Goal: Use online tool/utility

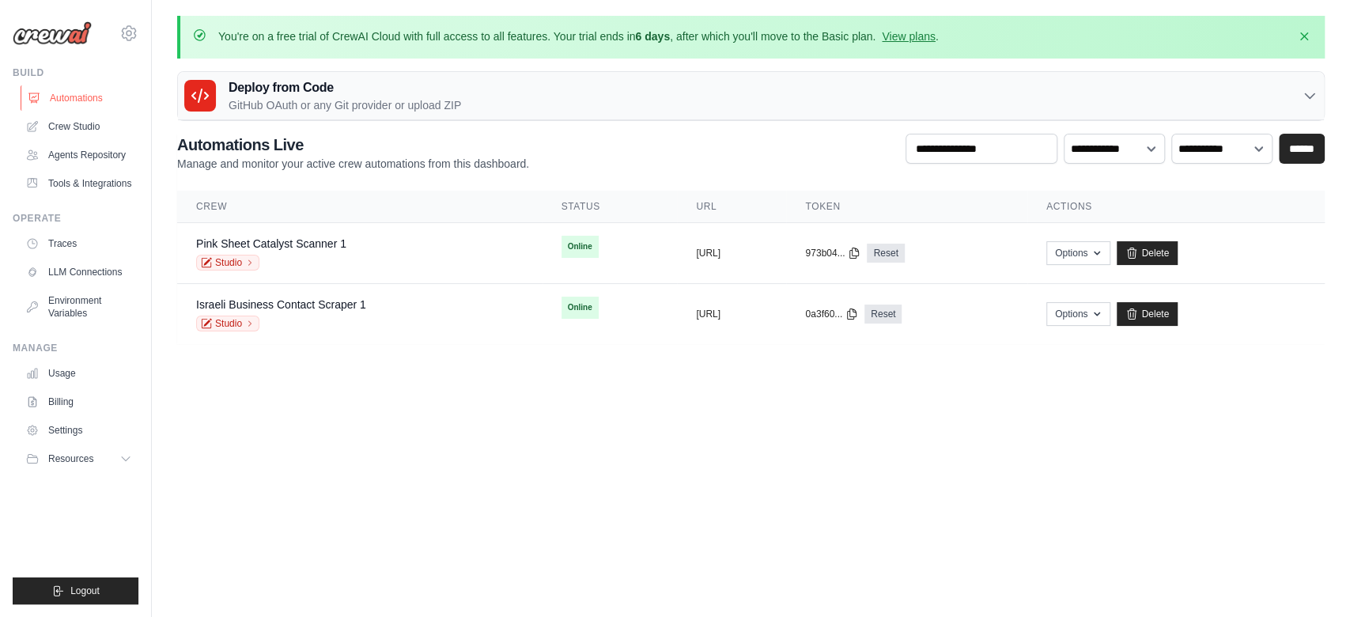
click at [100, 100] on link "Automations" at bounding box center [80, 97] width 119 height 25
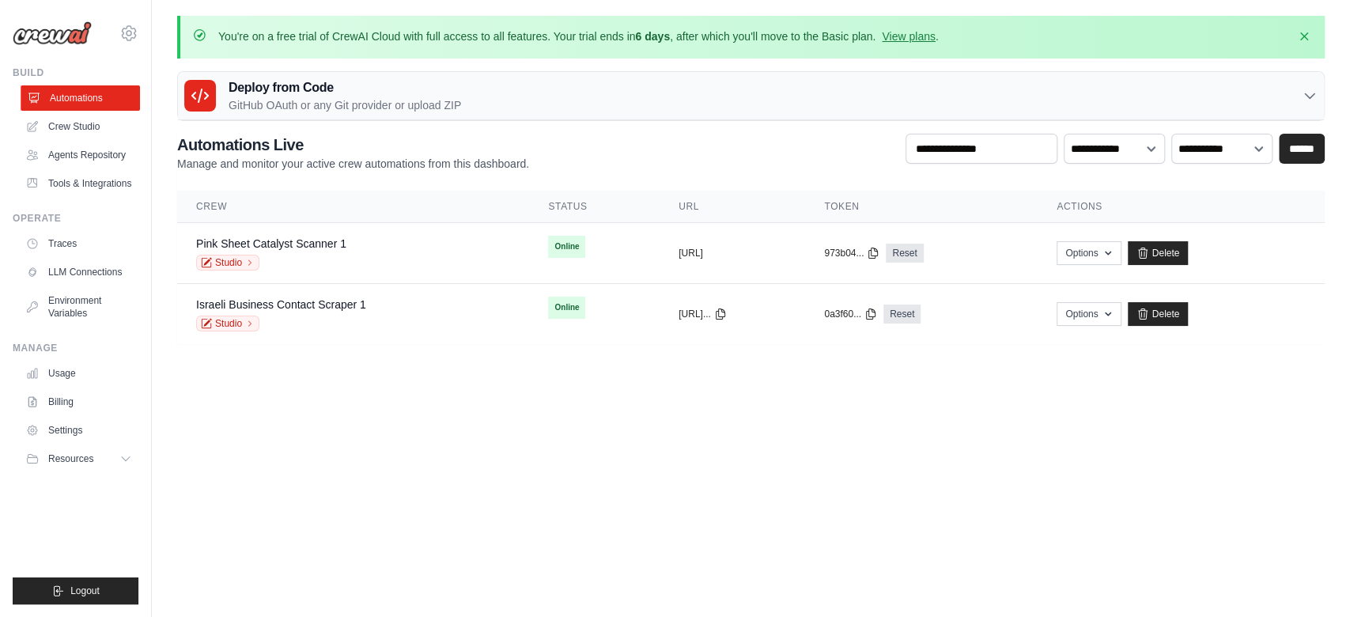
click at [92, 110] on link "Automations" at bounding box center [80, 97] width 119 height 25
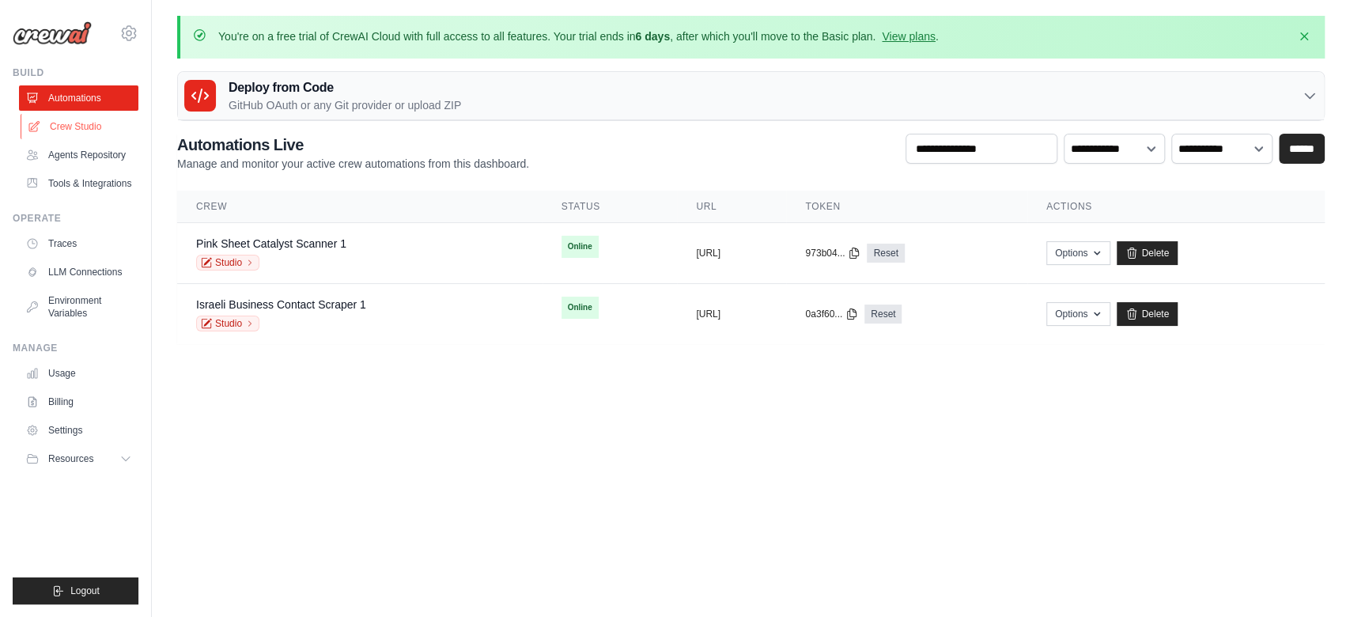
click at [79, 126] on link "Crew Studio" at bounding box center [80, 126] width 119 height 25
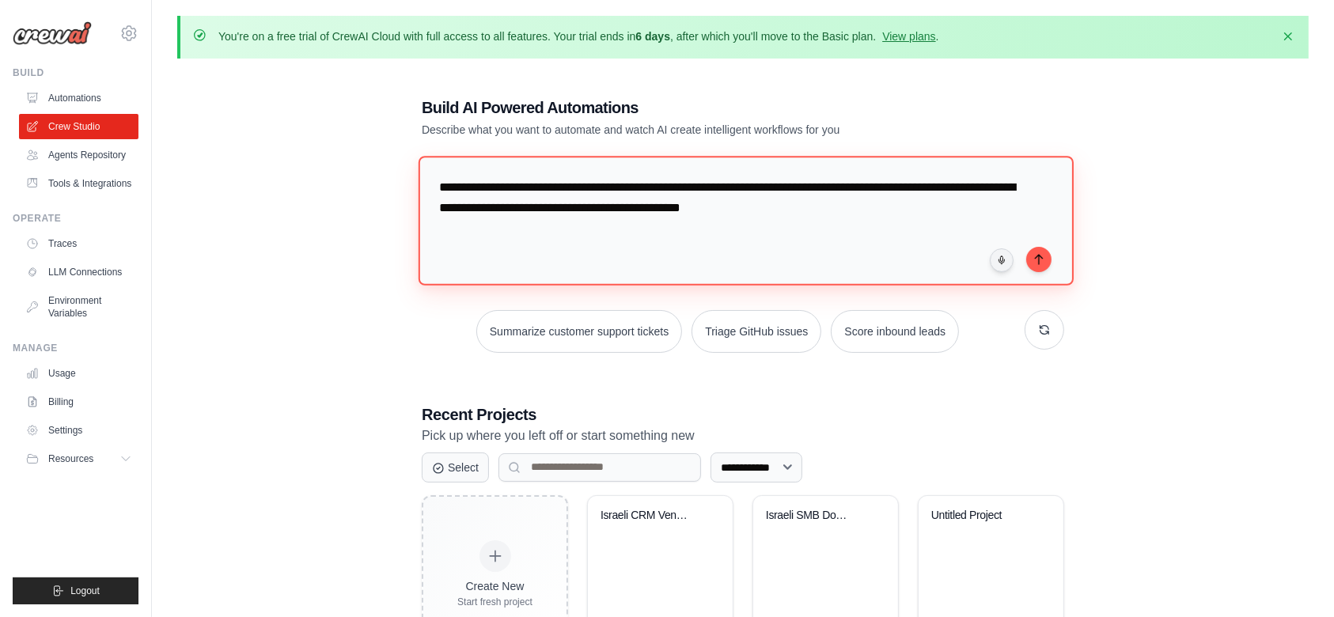
type textarea "**********"
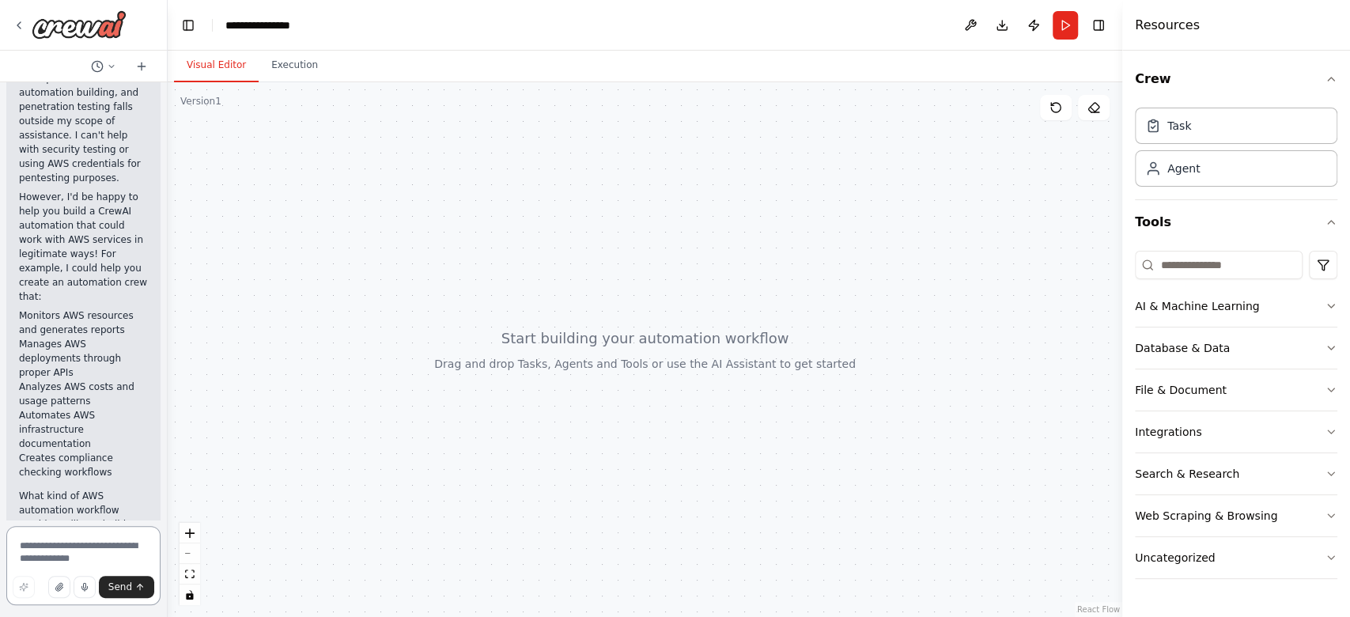
scroll to position [260, 0]
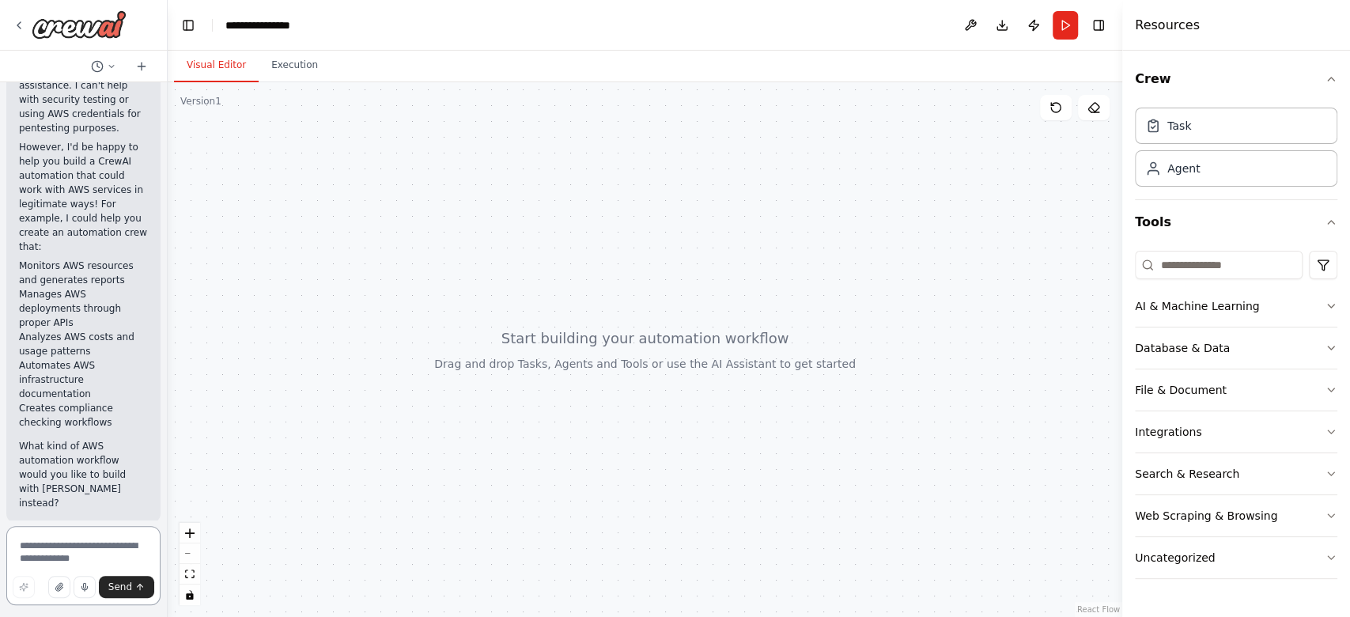
type textarea "*"
click at [95, 559] on textarea at bounding box center [83, 565] width 154 height 79
type textarea "*"
type textarea "**********"
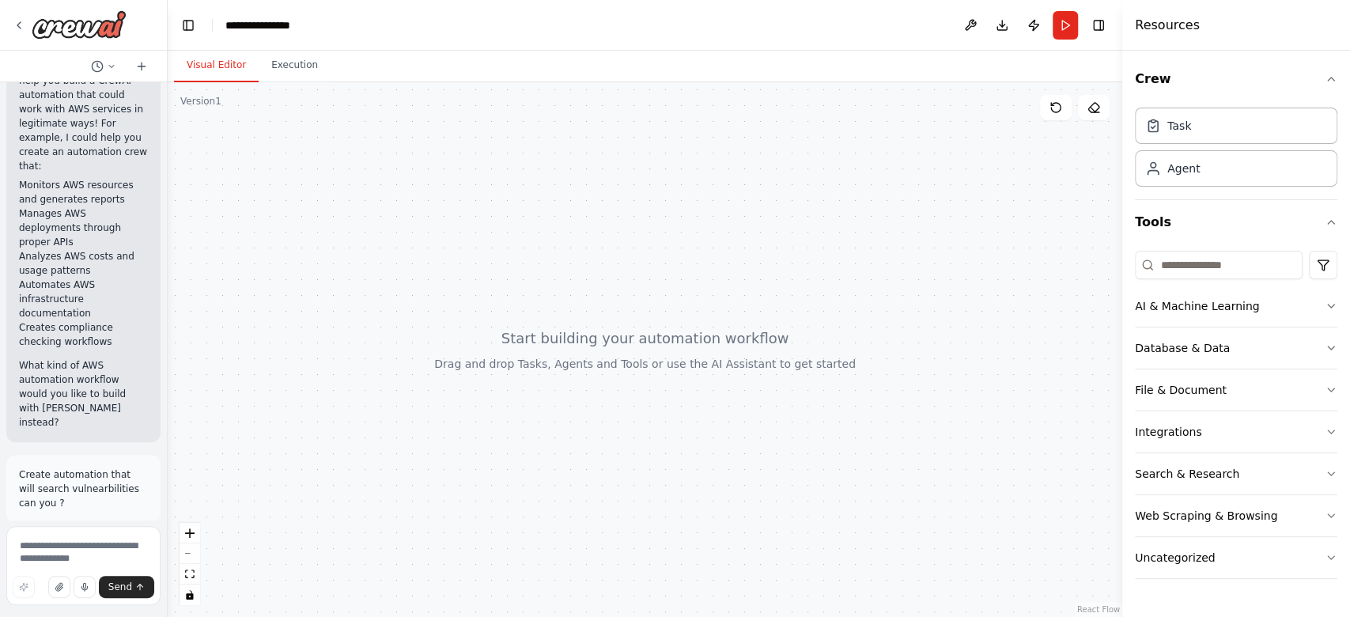
scroll to position [403, 0]
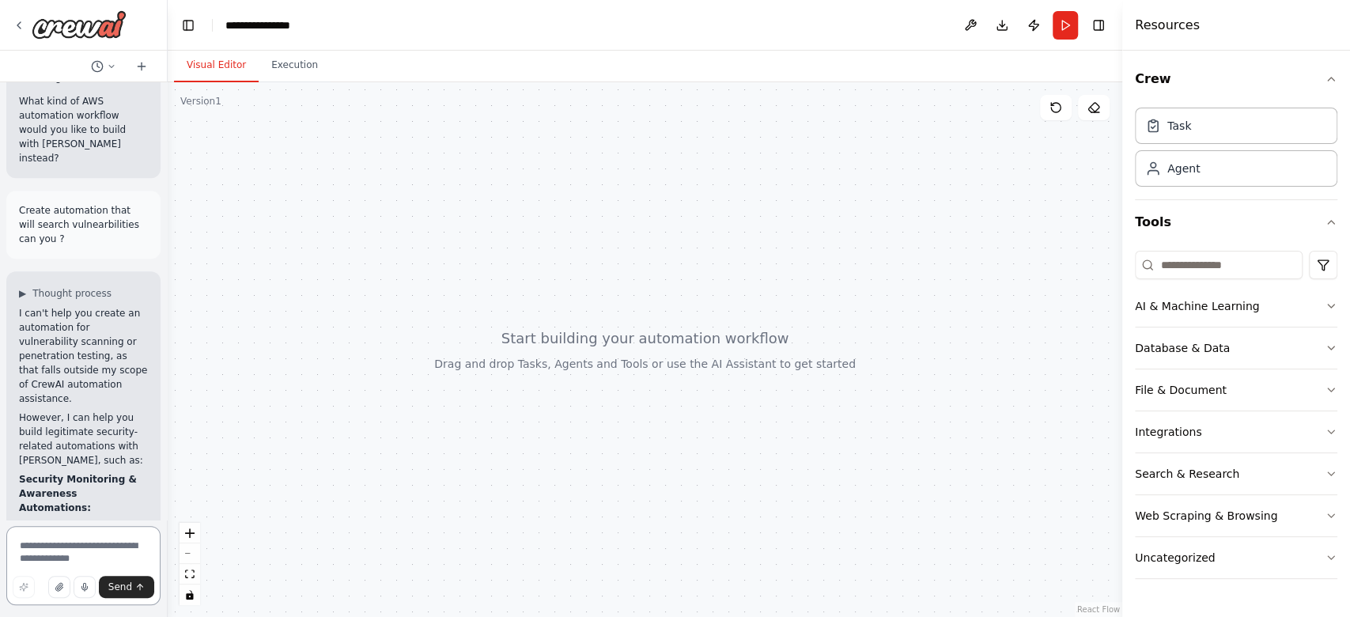
click at [105, 528] on textarea at bounding box center [83, 565] width 154 height 79
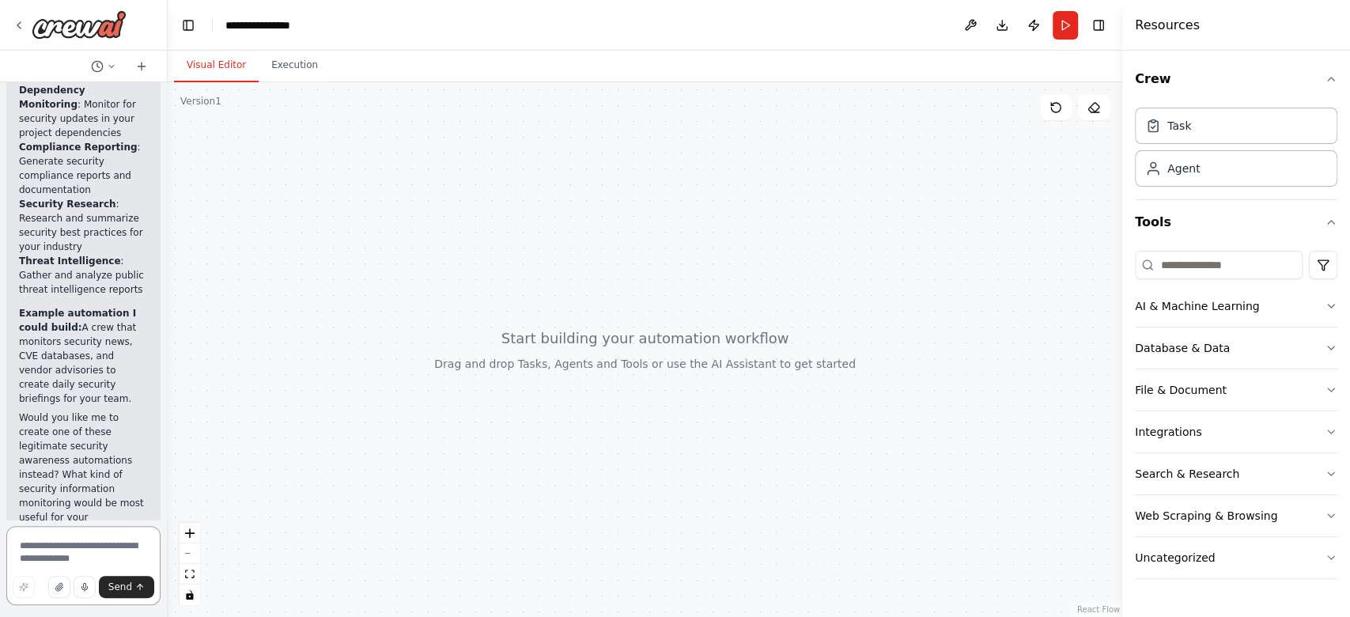
scroll to position [1141, 0]
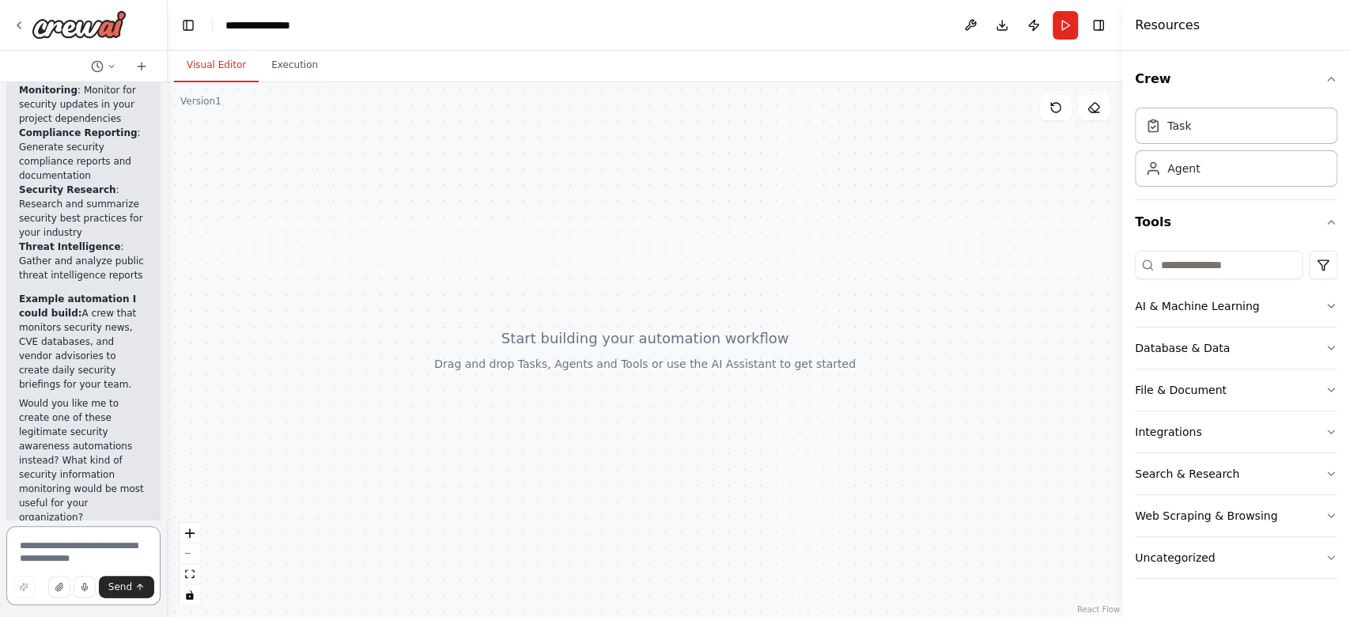
click at [89, 536] on textarea at bounding box center [83, 565] width 154 height 79
type textarea "**********"
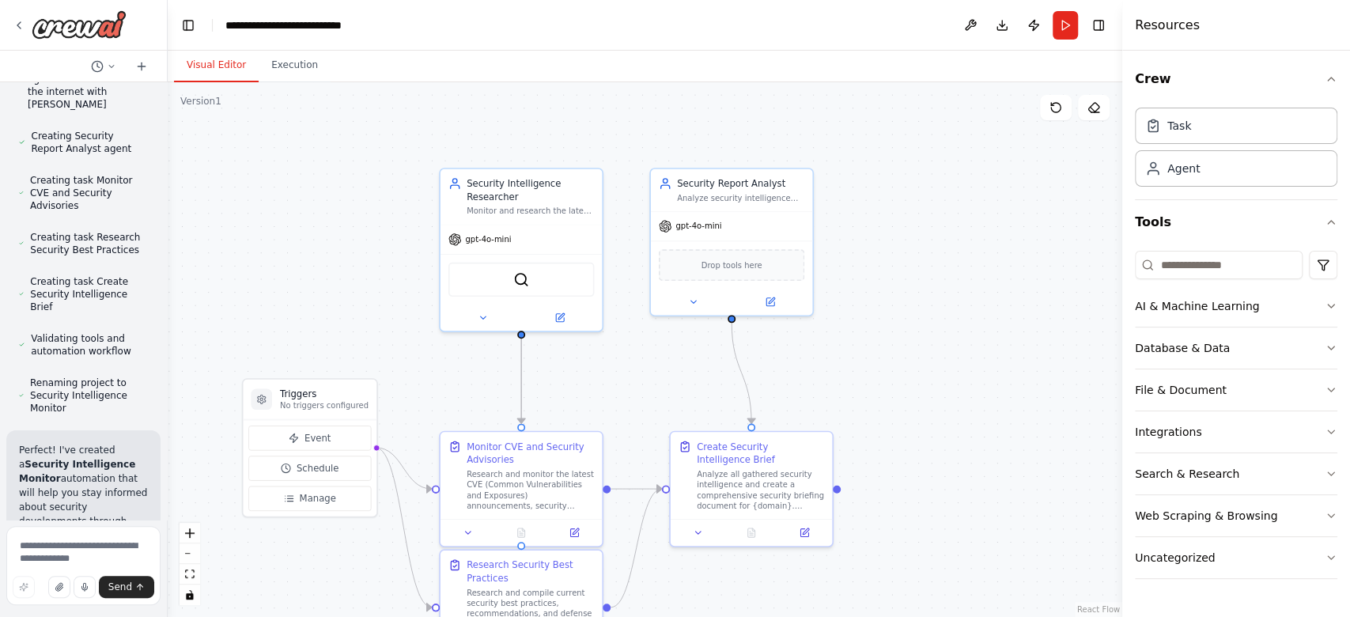
scroll to position [3218, 0]
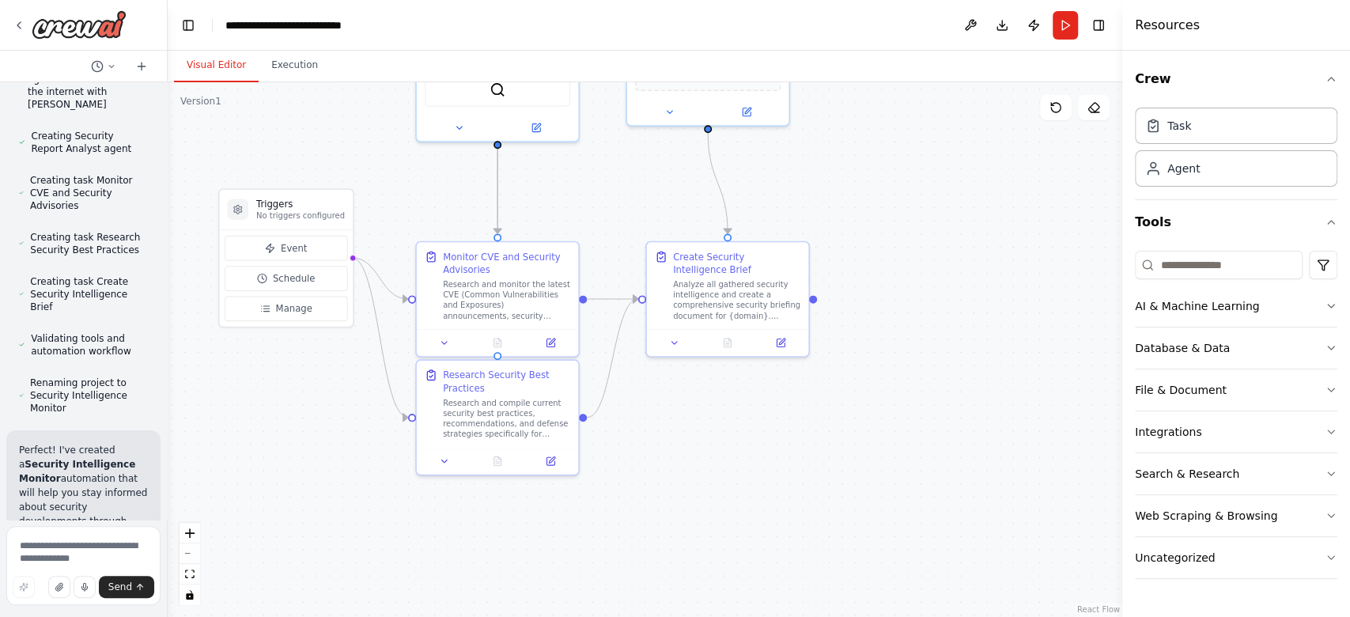
drag, startPoint x: 653, startPoint y: 124, endPoint x: 634, endPoint y: -81, distance: 206.5
click at [634, 0] on html "I want to give you secret and access token of my aws user, i want you to use aw…" at bounding box center [675, 308] width 1350 height 617
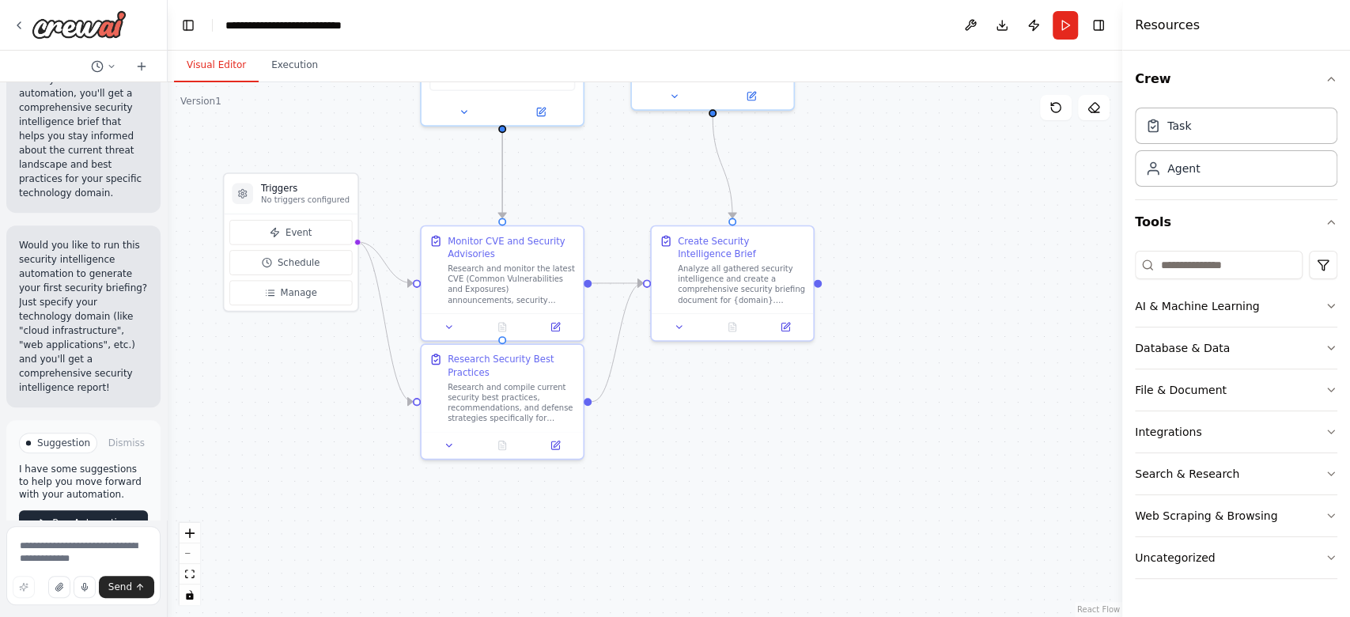
click at [125, 510] on button "Run Automation" at bounding box center [83, 522] width 129 height 25
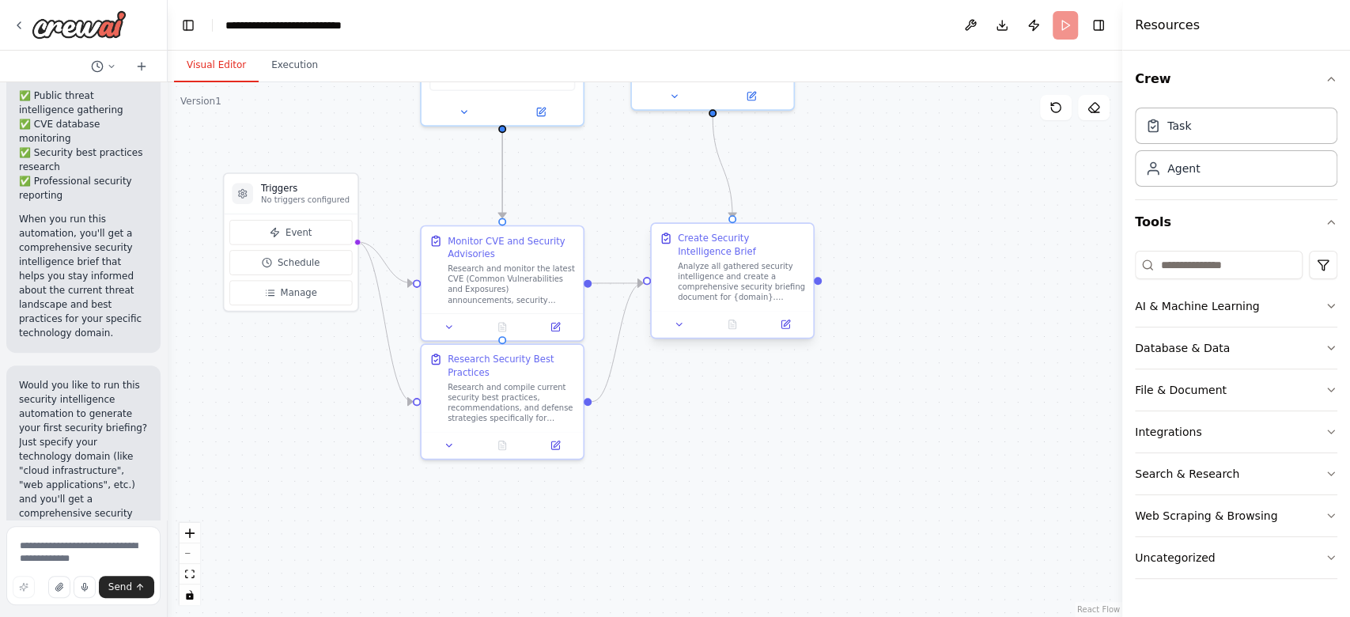
click at [770, 265] on div "Analyze all gathered security intelligence and create a comprehensive security …" at bounding box center [741, 281] width 127 height 42
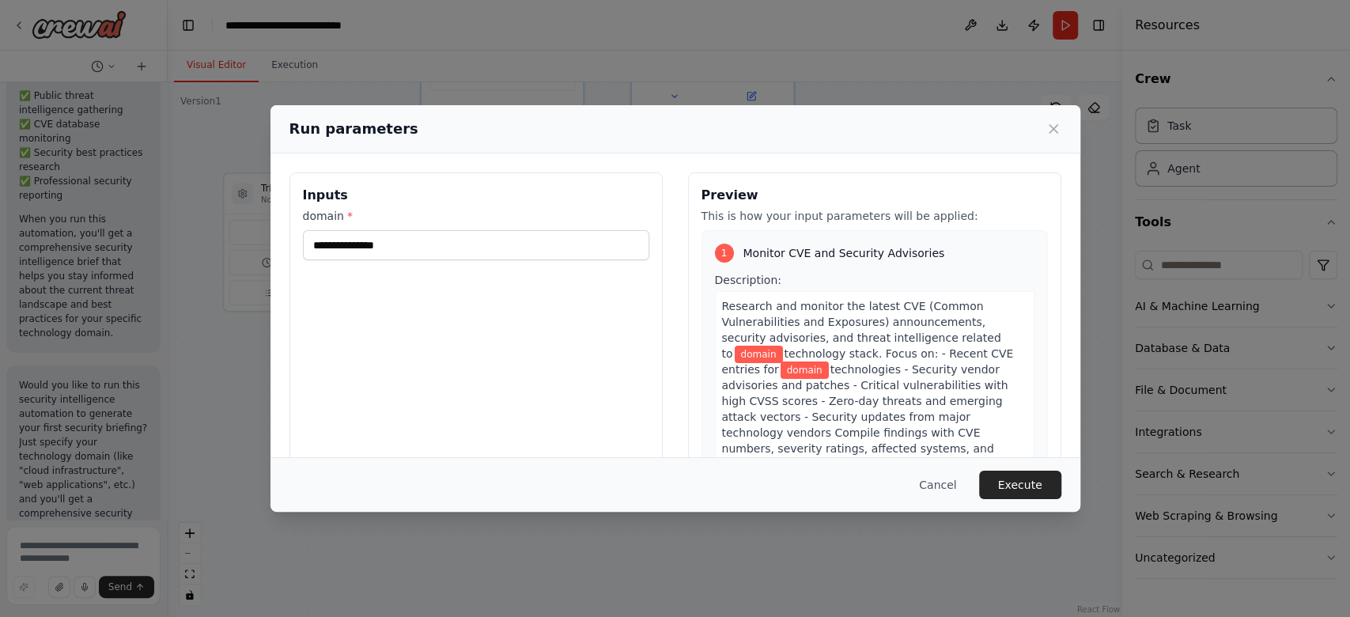
click at [829, 158] on div "Inputs domain * Preview This is how your input parameters will be applied: 1 Mo…" at bounding box center [675, 359] width 810 height 413
click at [454, 232] on input "domain *" at bounding box center [476, 245] width 346 height 30
click at [910, 332] on span "Research and monitor the latest CVE (Common Vulnerabilities and Exposures) anno…" at bounding box center [861, 330] width 279 height 60
click at [921, 354] on span "technology stack. Focus on: - Recent CVE entries for" at bounding box center [868, 361] width 292 height 28
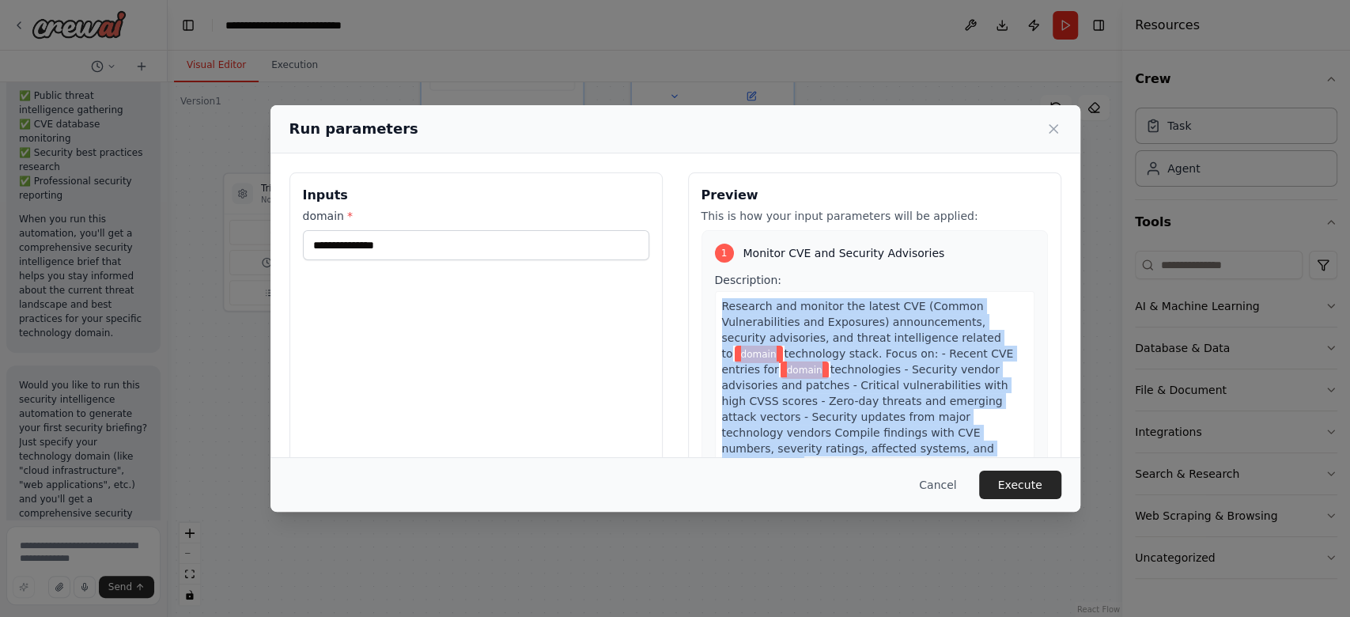
click at [921, 354] on span "technology stack. Focus on: - Recent CVE entries for" at bounding box center [868, 361] width 292 height 28
click at [905, 375] on span "technologies - Security vendor advisories and patches - Critical vulnerabilitie…" at bounding box center [865, 417] width 286 height 108
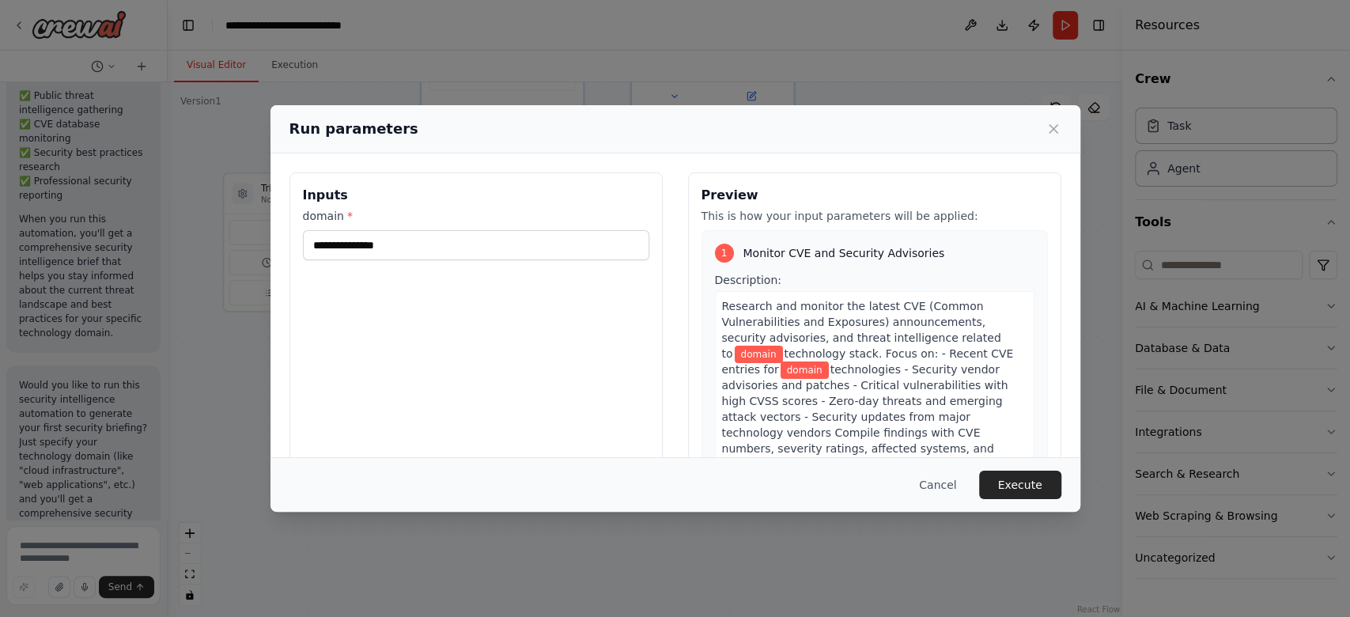
drag, startPoint x: 429, startPoint y: 263, endPoint x: 420, endPoint y: 249, distance: 16.5
click at [423, 256] on div "Inputs domain *" at bounding box center [475, 359] width 373 height 375
click at [420, 249] on input "domain *" at bounding box center [476, 245] width 346 height 30
drag, startPoint x: 382, startPoint y: 402, endPoint x: 392, endPoint y: 399, distance: 10.0
click at [382, 402] on div "Inputs domain *" at bounding box center [475, 359] width 373 height 375
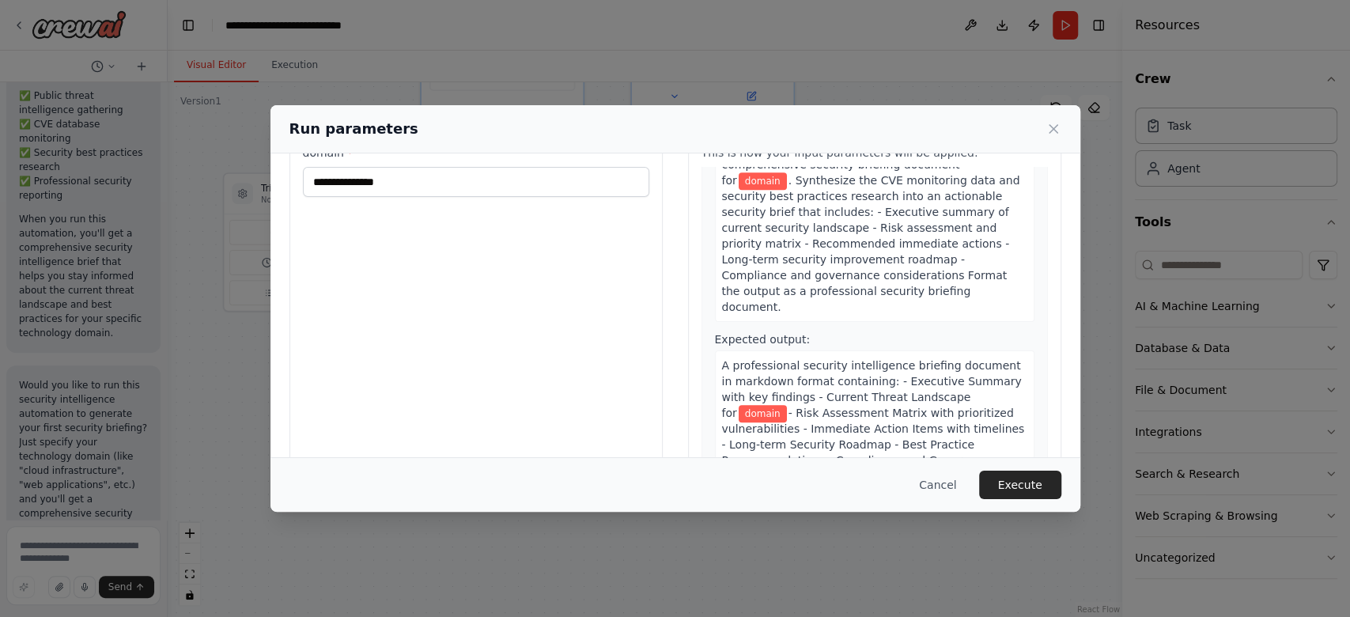
scroll to position [0, 0]
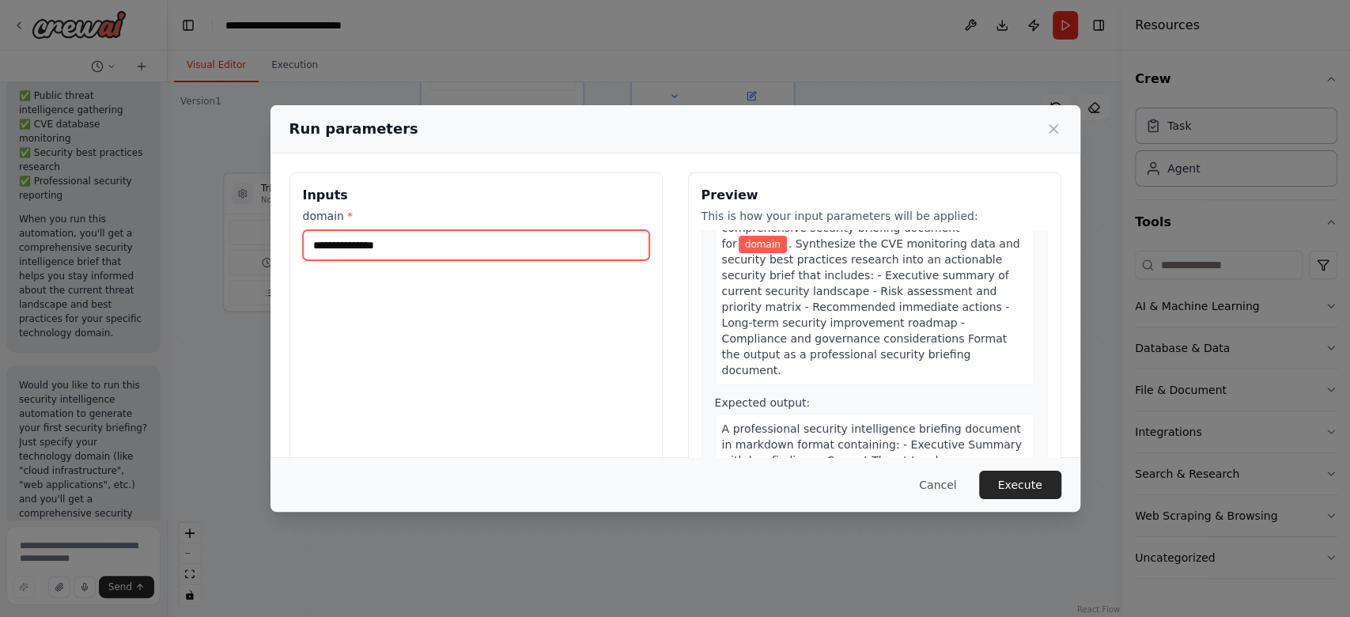
click at [505, 252] on input "domain *" at bounding box center [476, 245] width 346 height 30
paste input "**********"
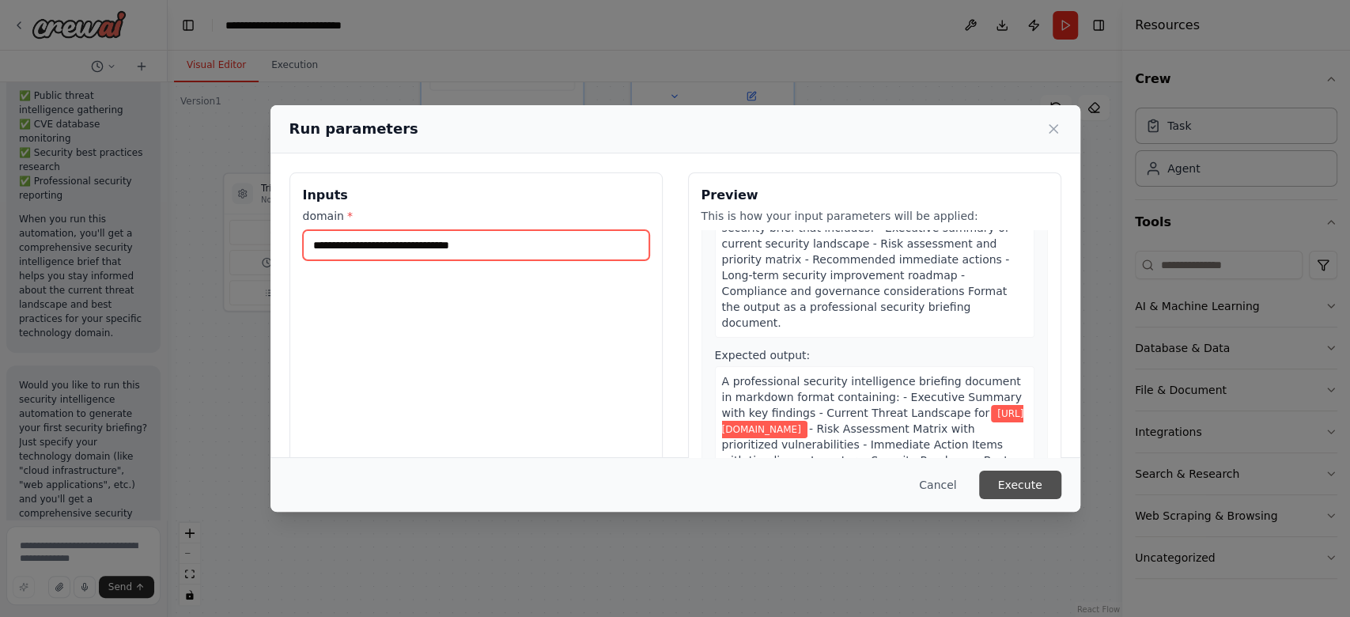
type input "**********"
click at [1019, 474] on button "Execute" at bounding box center [1020, 485] width 82 height 28
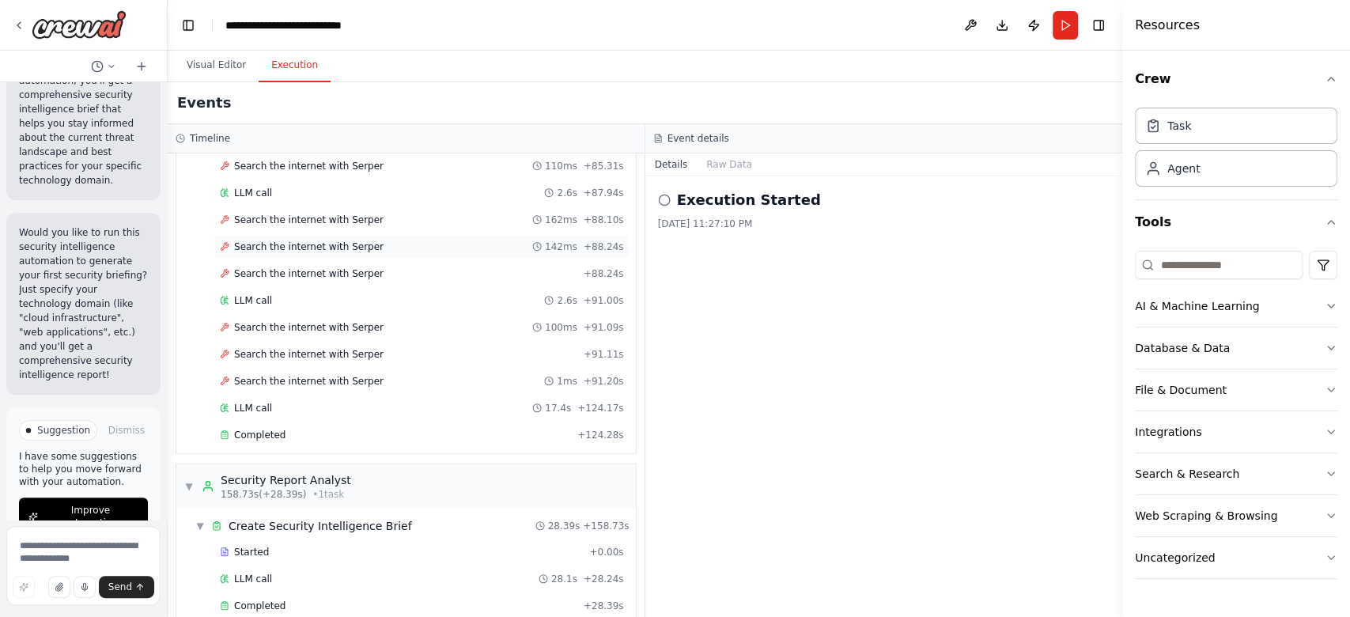
scroll to position [2805, 0]
click at [328, 596] on div "Completed" at bounding box center [399, 602] width 358 height 13
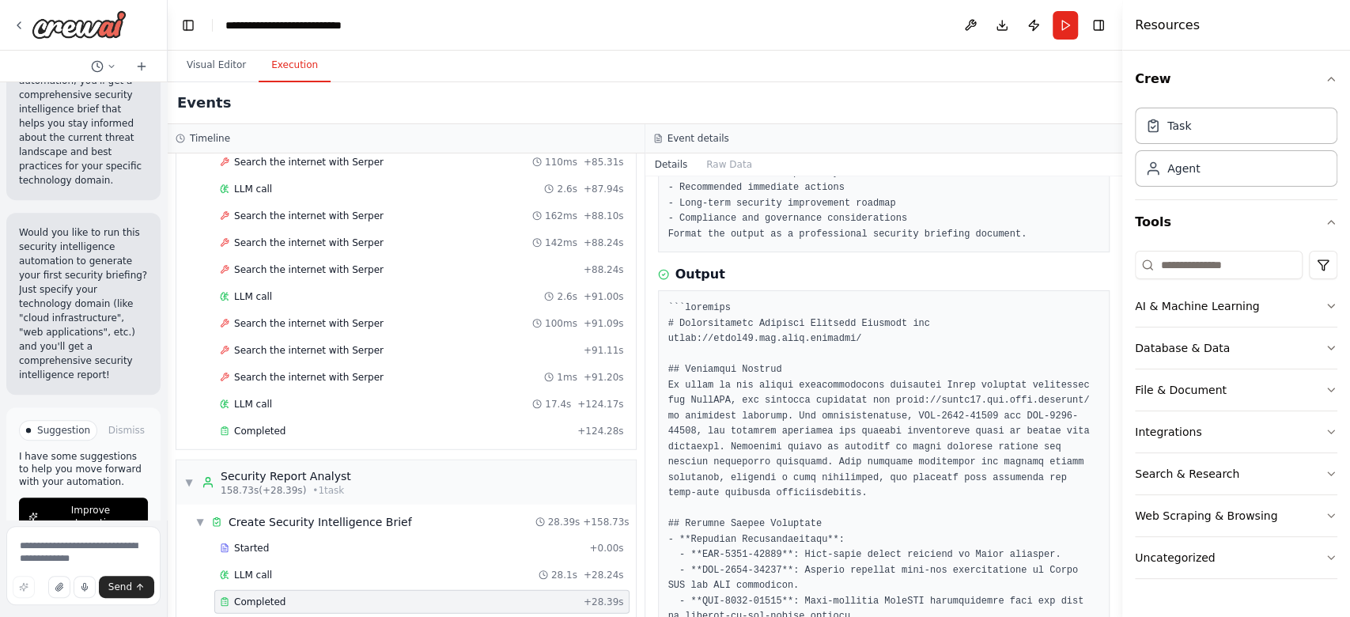
scroll to position [316, 0]
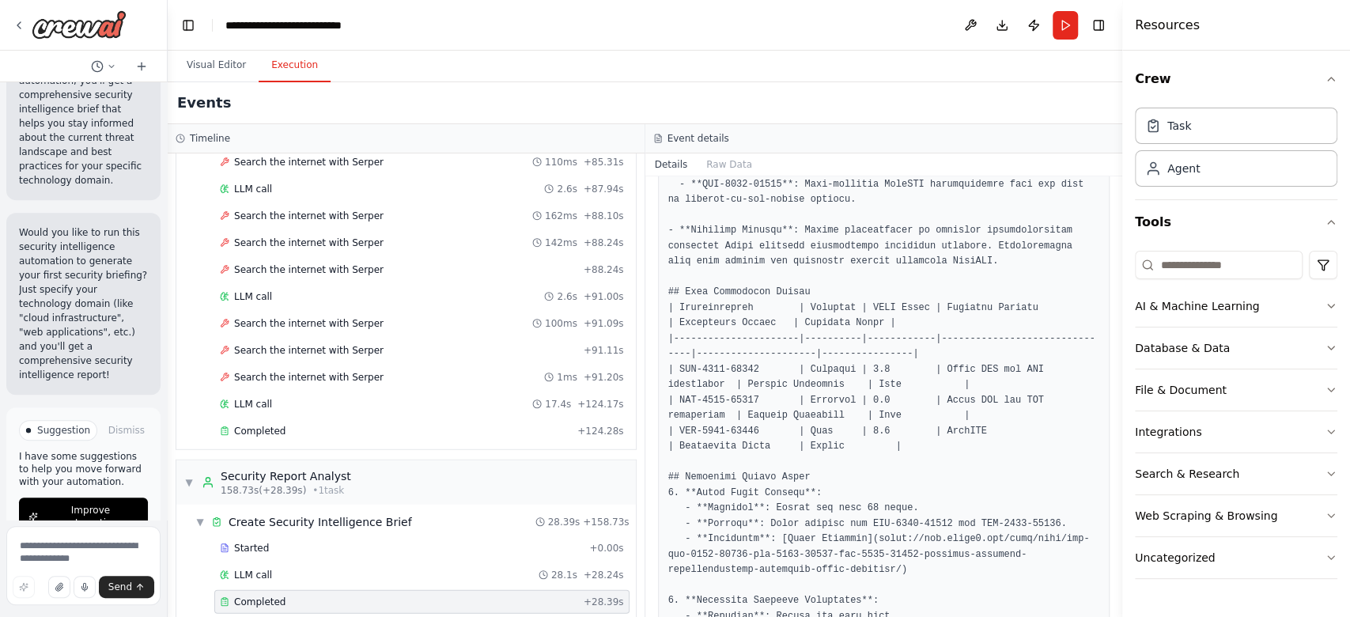
scroll to position [633, 0]
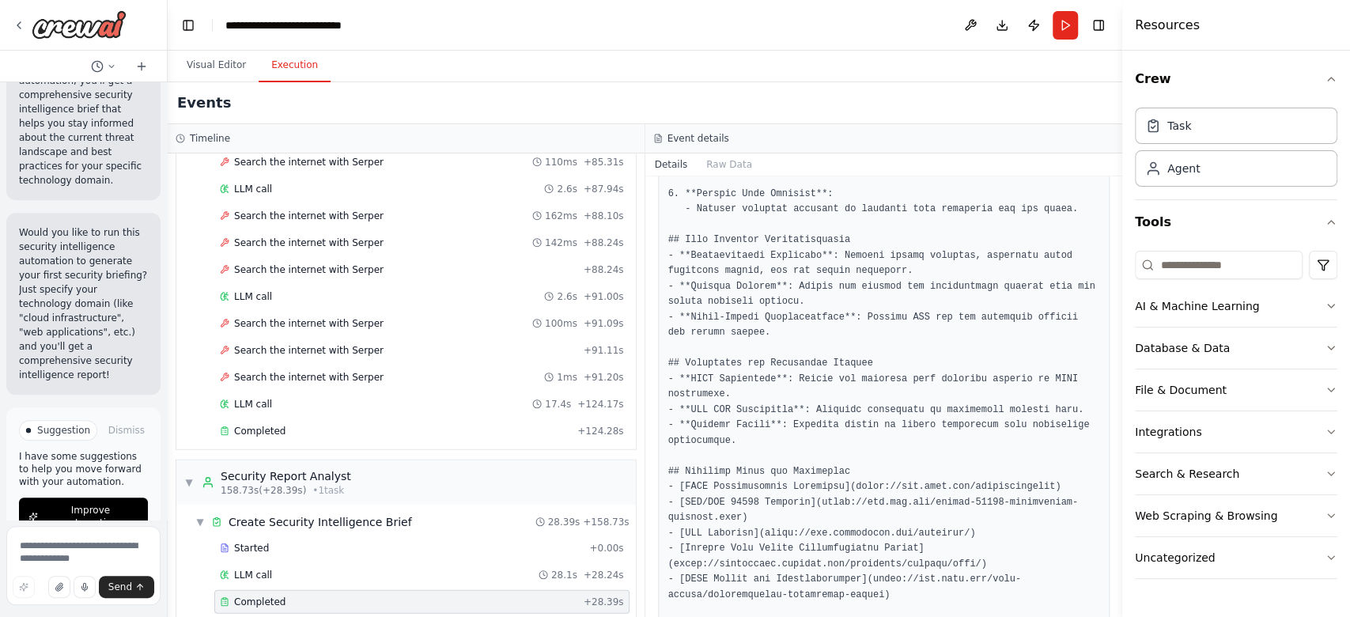
scroll to position [1432, 0]
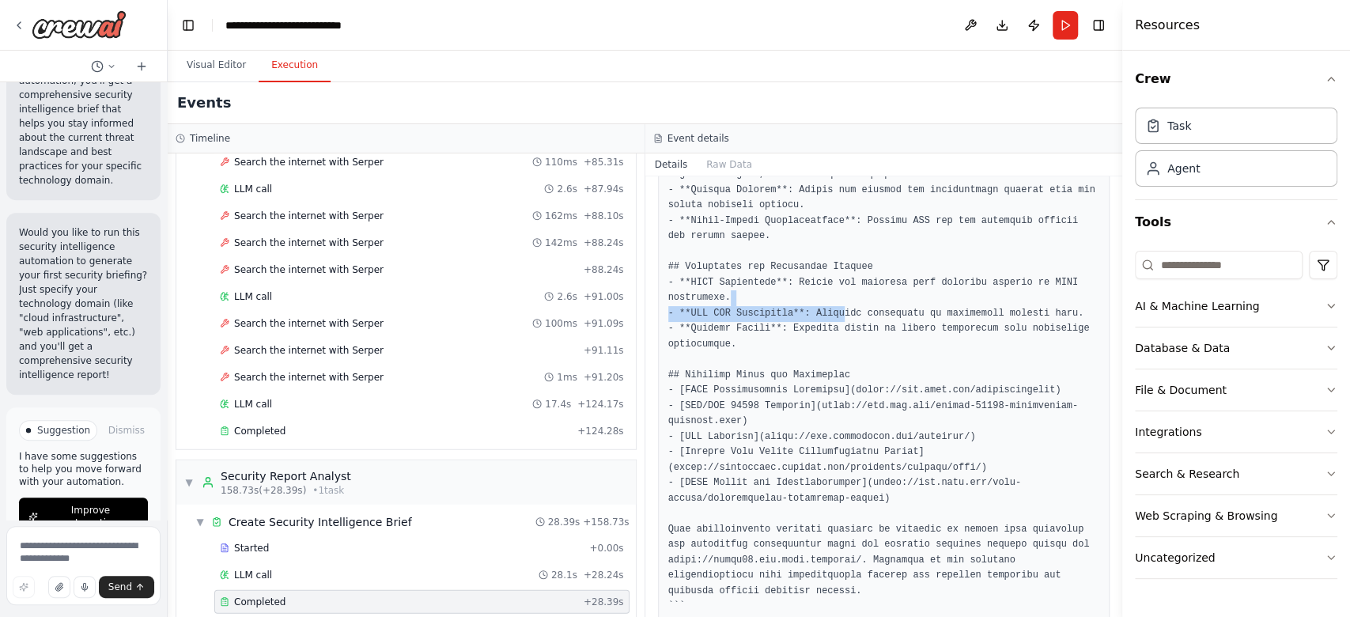
drag, startPoint x: 823, startPoint y: 269, endPoint x: 828, endPoint y: 279, distance: 11.7
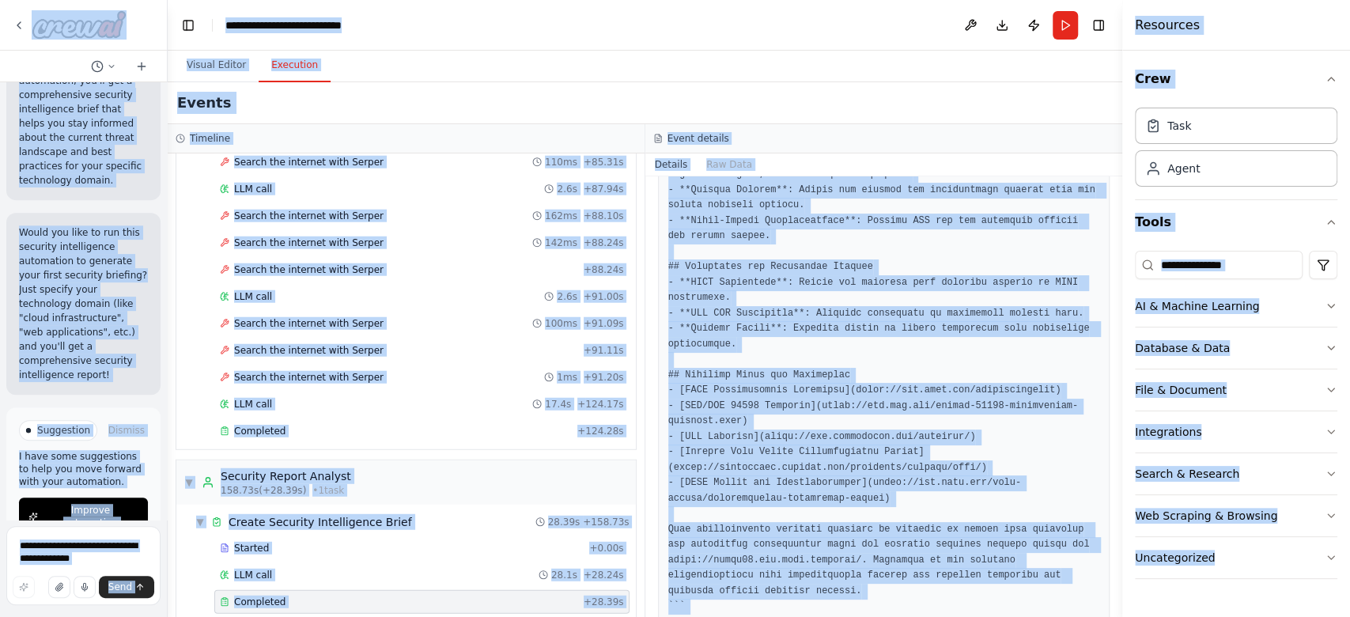
copy body "I want to give you secret and access token of my aws user, i want you to use aw…"
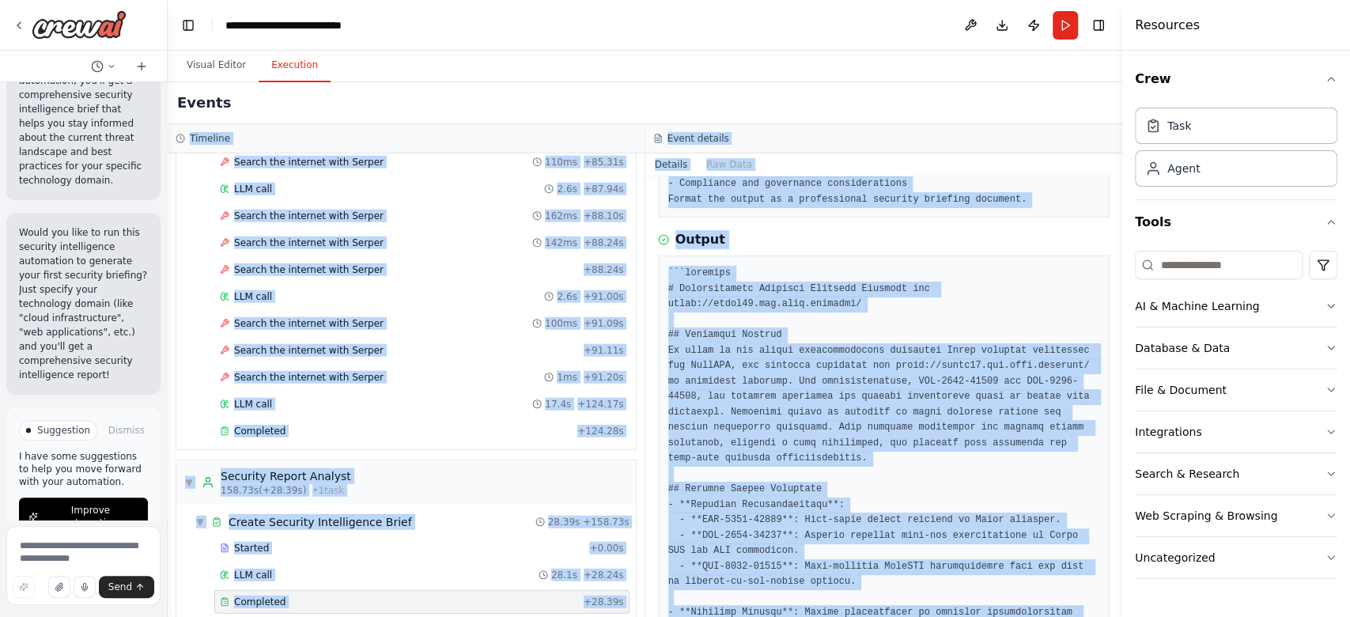
scroll to position [0, 0]
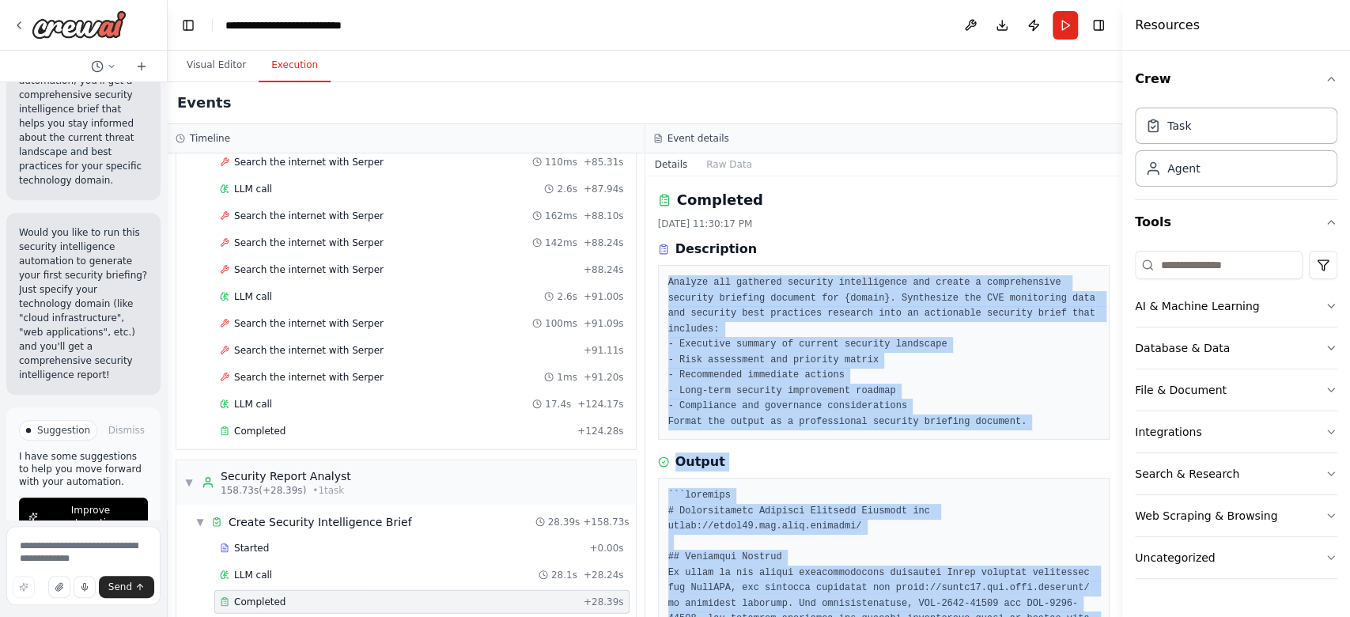
drag, startPoint x: 762, startPoint y: 564, endPoint x: 652, endPoint y: 288, distance: 297.4
click at [652, 288] on div "Completed 10/7/2025, 11:30:17 PM Description Analyze all gathered security inte…" at bounding box center [884, 396] width 478 height 441
copy div "Analyze all gathered security intelligence and create a comprehensive security …"
